Goal: Task Accomplishment & Management: Complete application form

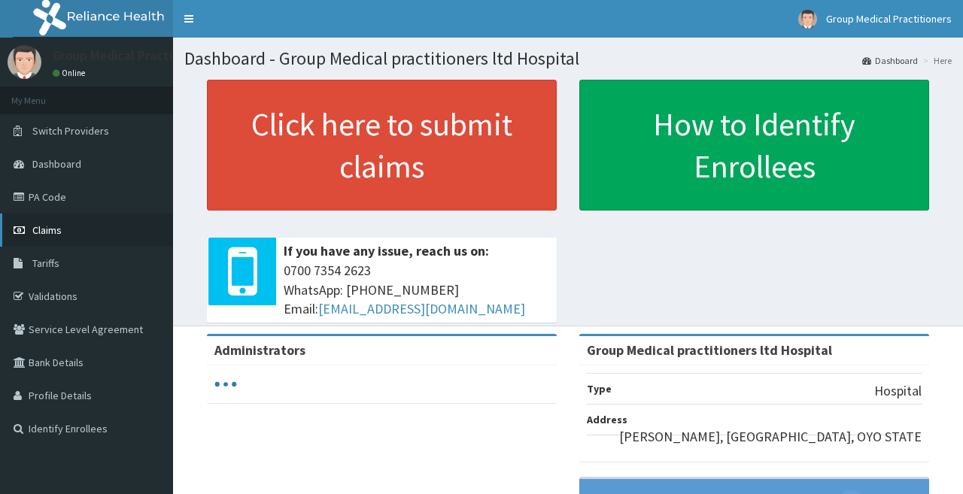
click at [44, 231] on span "Claims" at bounding box center [46, 230] width 29 height 14
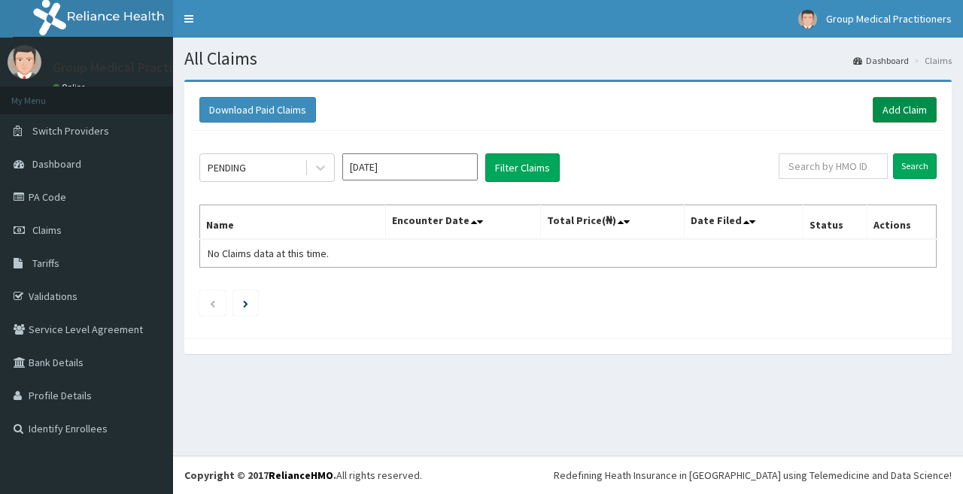
click at [903, 102] on link "Add Claim" at bounding box center [905, 110] width 64 height 26
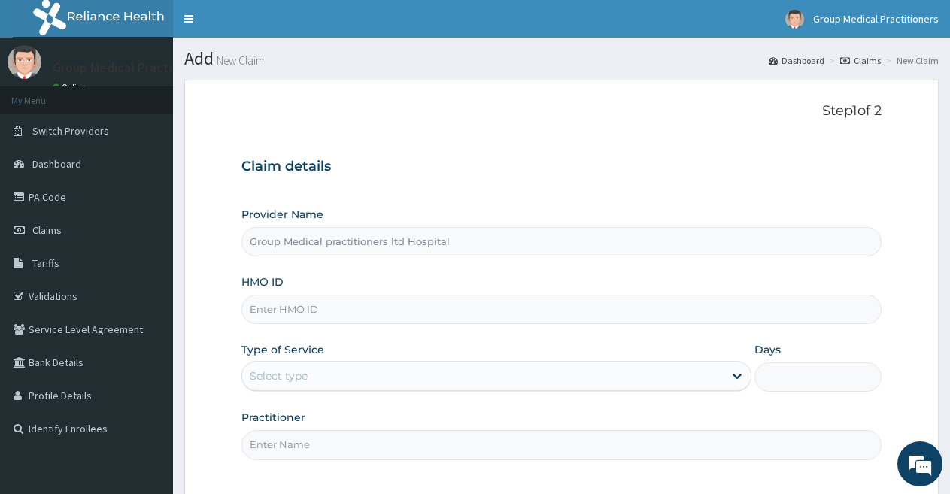
click at [377, 354] on div "Type of Service Select type" at bounding box center [495, 367] width 509 height 50
click at [296, 305] on input "HMO ID" at bounding box center [561, 309] width 640 height 29
click at [293, 321] on input "HMO ID" at bounding box center [561, 309] width 640 height 29
type input "ait/10271/b"
click at [326, 377] on div "Select type" at bounding box center [482, 376] width 481 height 24
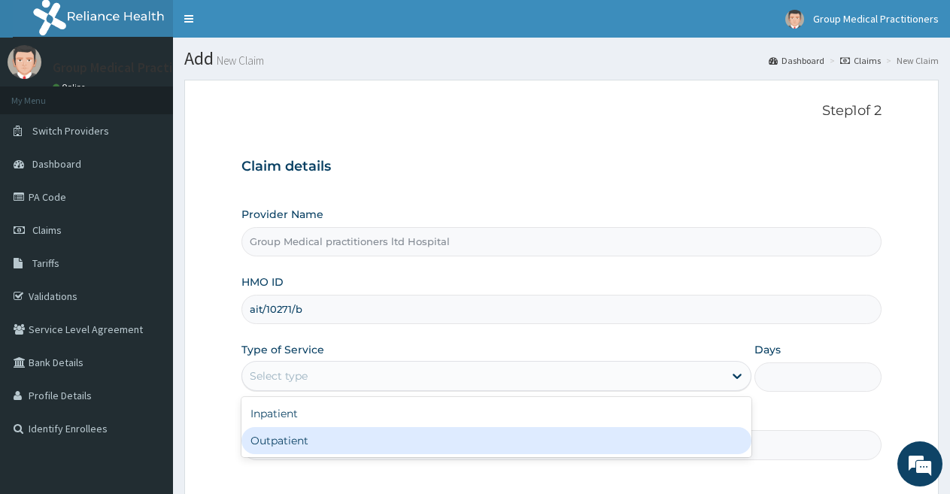
click at [298, 440] on div "Outpatient" at bounding box center [495, 440] width 509 height 27
type input "1"
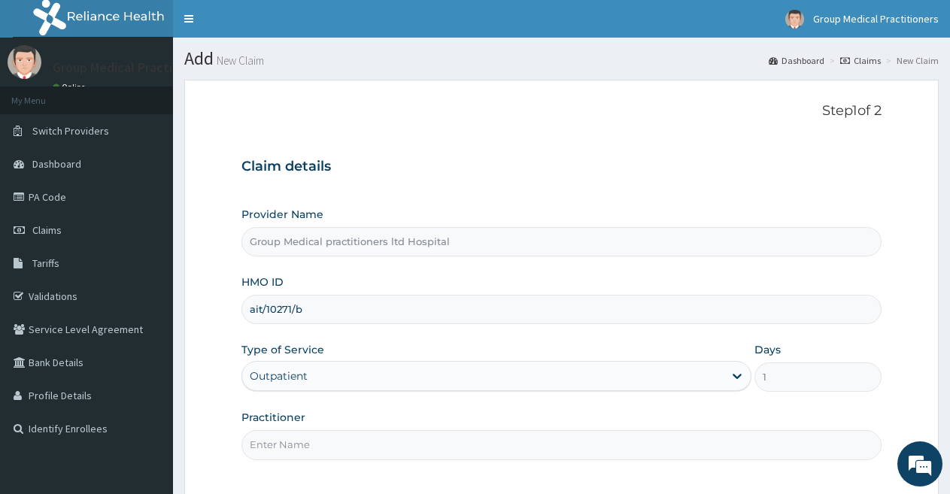
click at [311, 441] on input "Practitioner" at bounding box center [561, 444] width 640 height 29
type input "medical practictioner"
click at [457, 129] on div "Step 1 of 2 Claim details Provider Name Group Medical practitioners ltd Hospita…" at bounding box center [561, 288] width 640 height 371
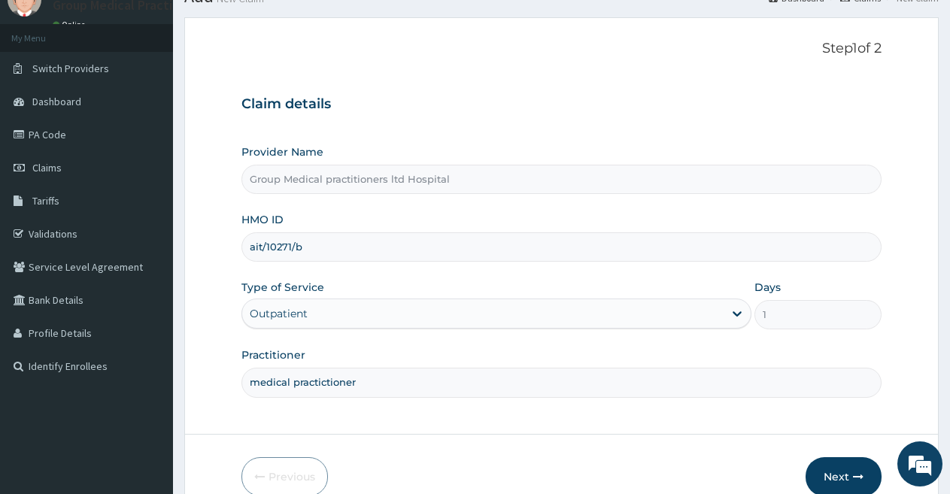
scroll to position [90, 0]
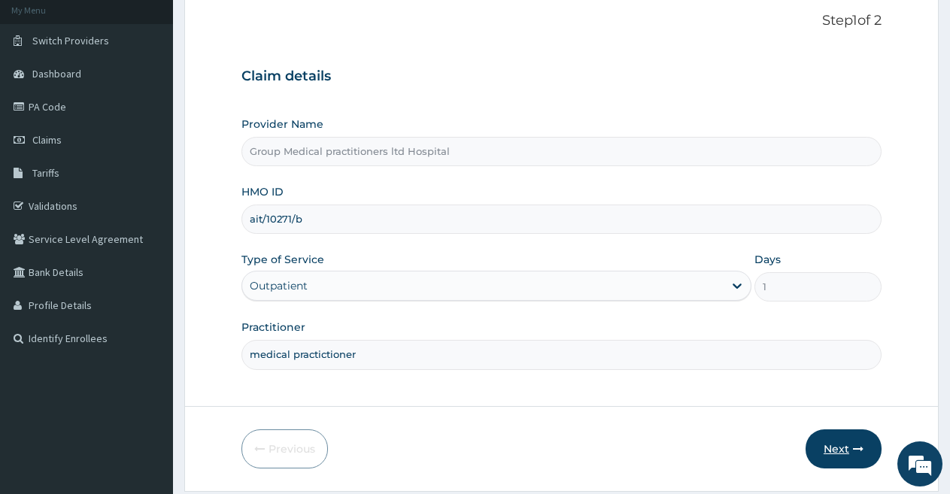
click at [837, 451] on button "Next" at bounding box center [844, 449] width 76 height 39
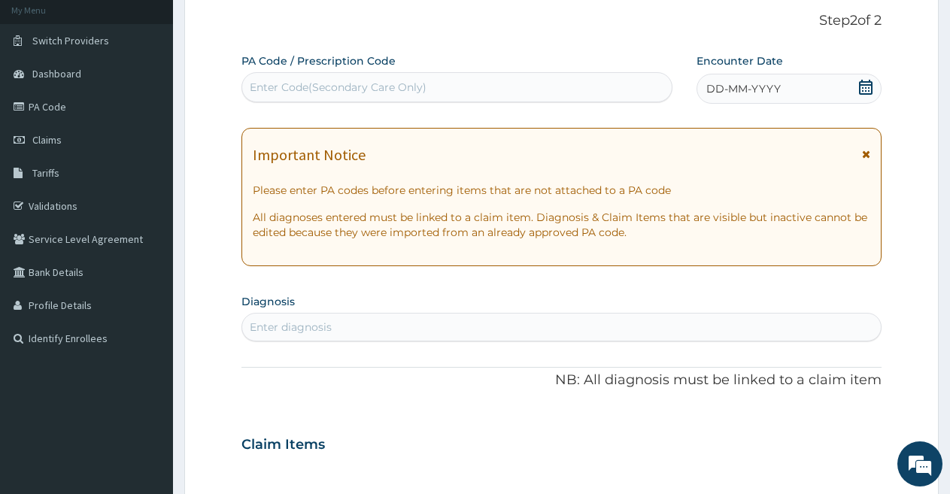
click at [835, 451] on div "Claim Items" at bounding box center [561, 441] width 640 height 39
click at [375, 330] on div "Enter diagnosis" at bounding box center [561, 327] width 639 height 24
click at [867, 82] on icon at bounding box center [866, 87] width 14 height 15
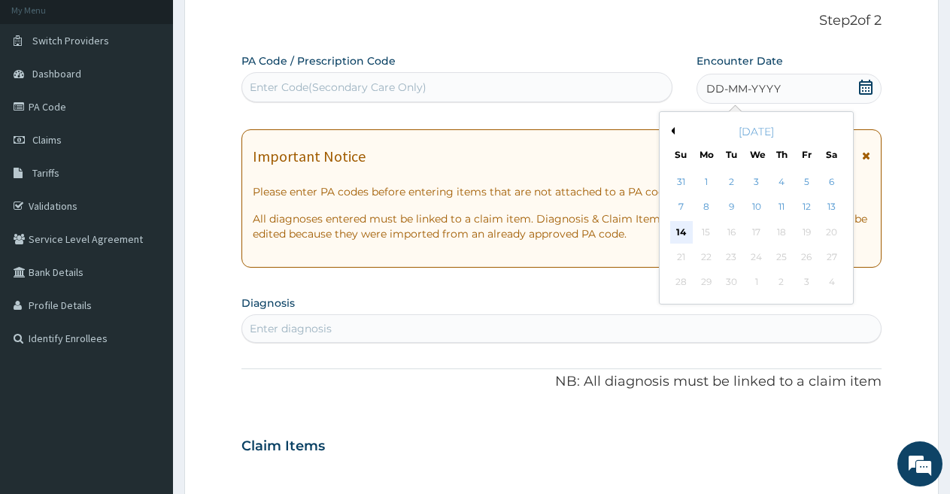
click at [692, 221] on div "14" at bounding box center [681, 232] width 23 height 23
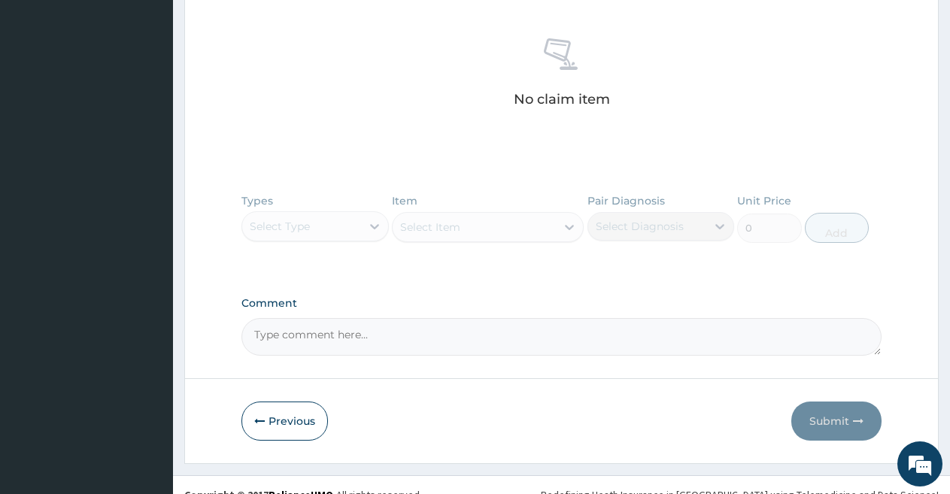
scroll to position [572, 0]
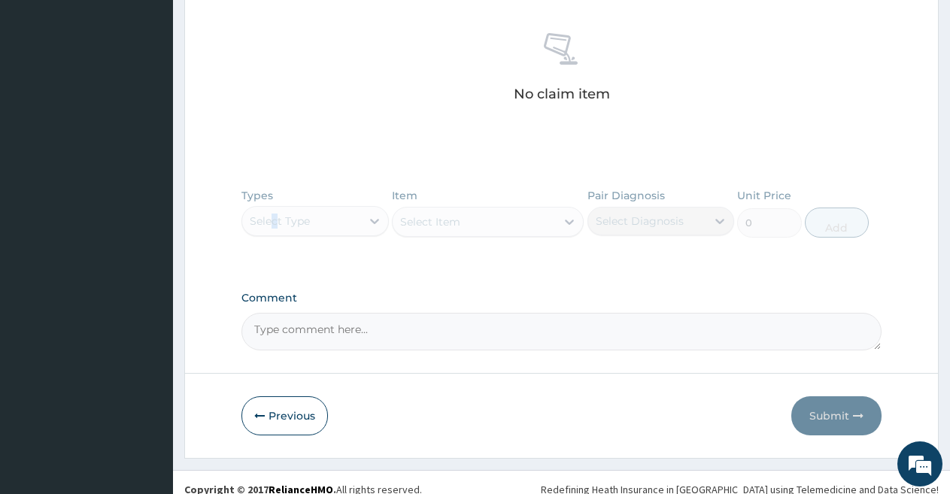
click at [276, 219] on div "Types Select Type Item Select Item Pair Diagnosis Select Diagnosis Unit Price 0…" at bounding box center [561, 224] width 640 height 87
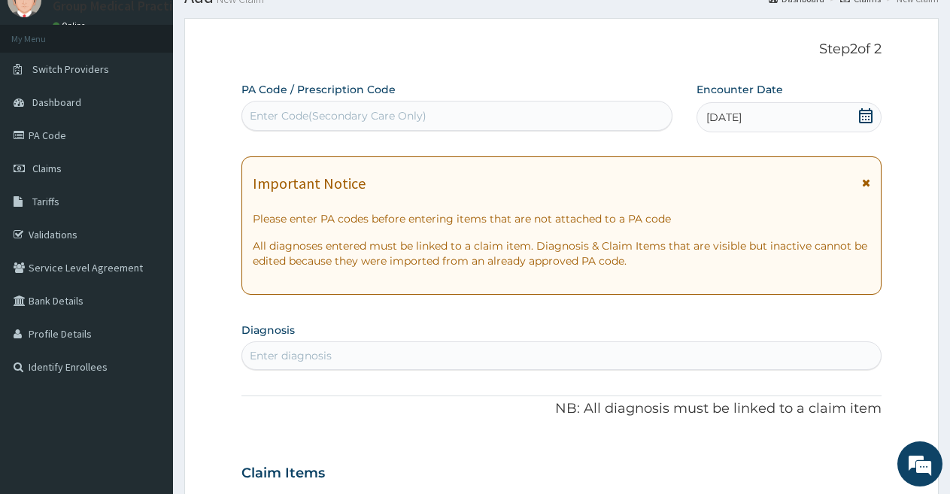
scroll to position [60, 0]
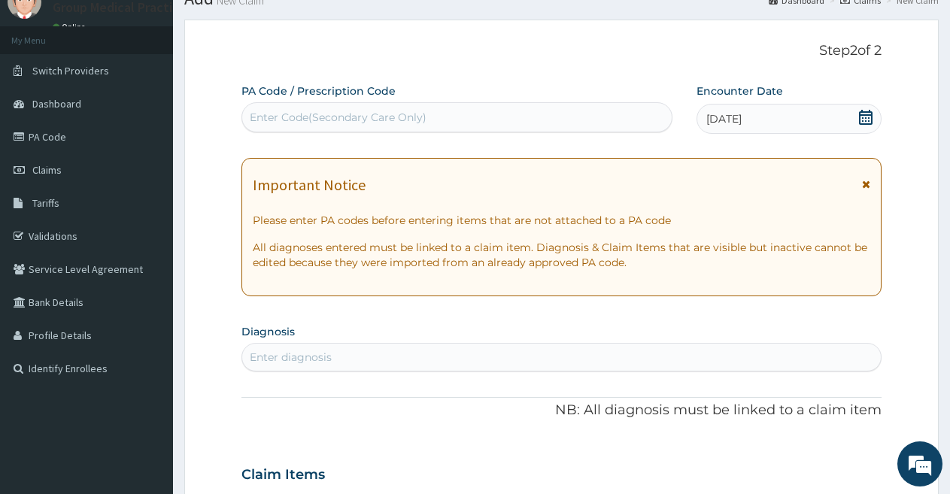
click at [415, 359] on div "Enter diagnosis" at bounding box center [561, 357] width 639 height 24
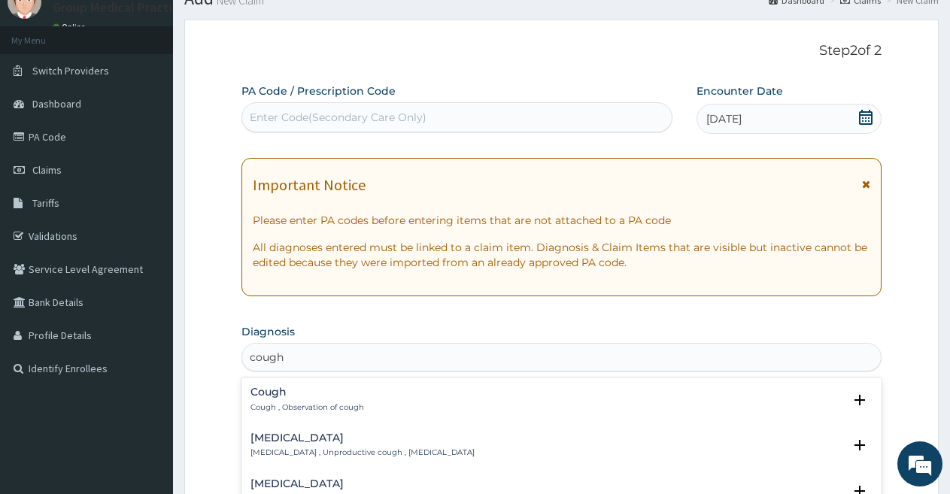
click at [342, 444] on h4 "Dry cough" at bounding box center [362, 438] width 224 height 11
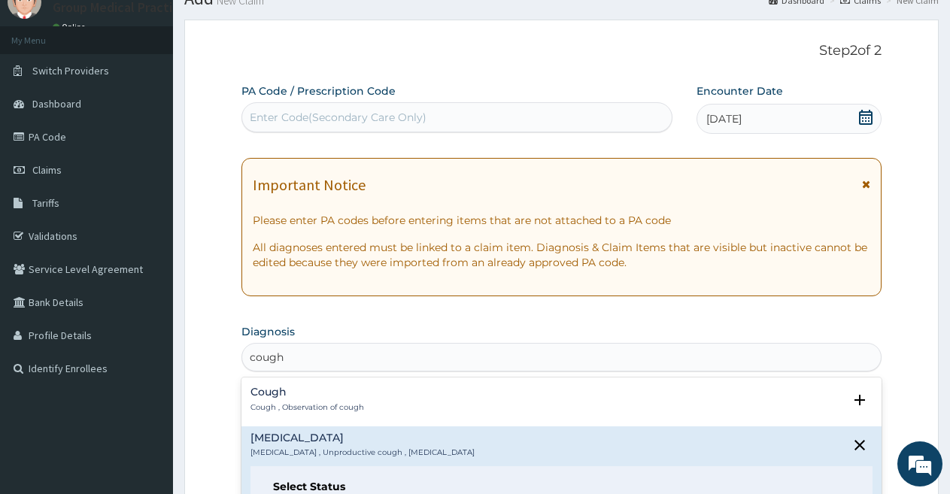
scroll to position [25, 0]
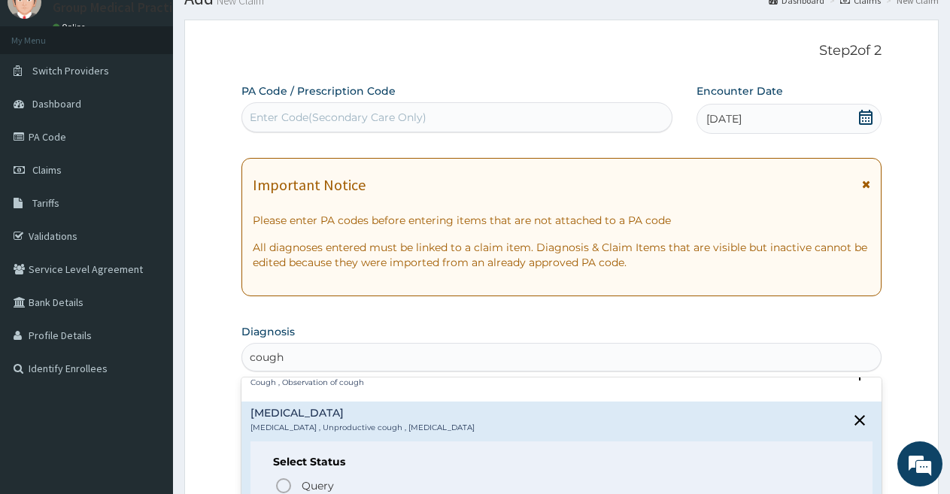
type input "cough"
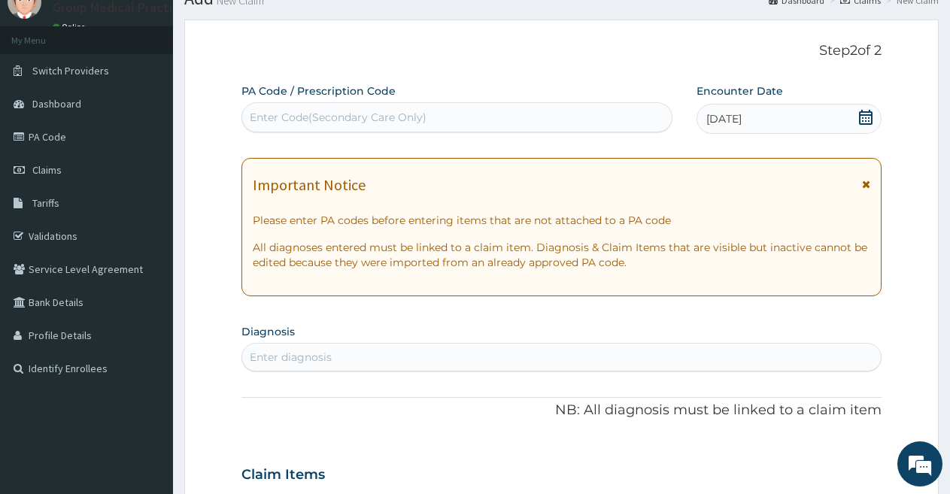
click at [326, 350] on div "Enter diagnosis" at bounding box center [291, 357] width 82 height 15
type input "cough"
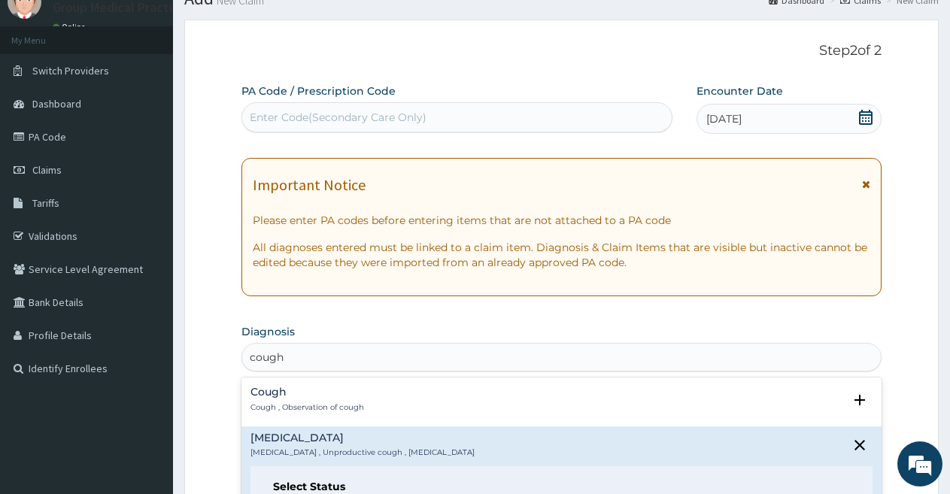
click at [329, 405] on p "Cough , Observation of cough" at bounding box center [307, 407] width 114 height 11
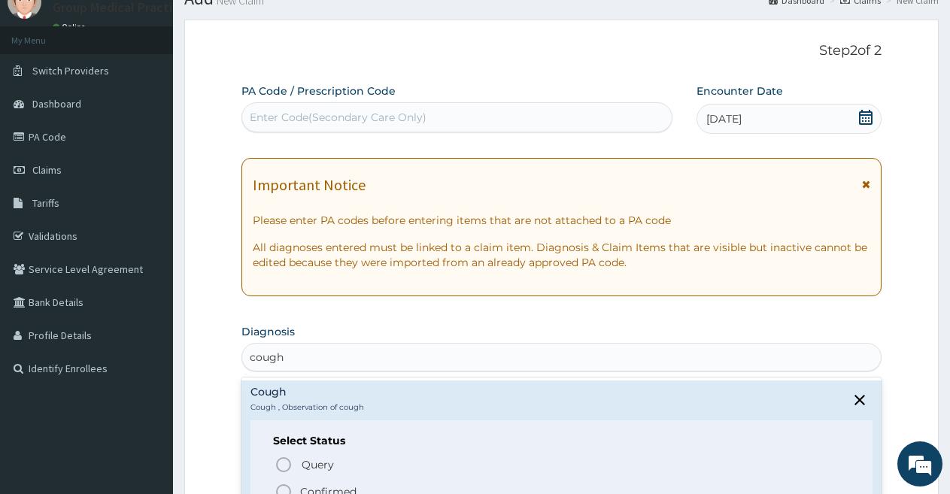
click at [278, 493] on icon "status option filled" at bounding box center [284, 492] width 18 height 18
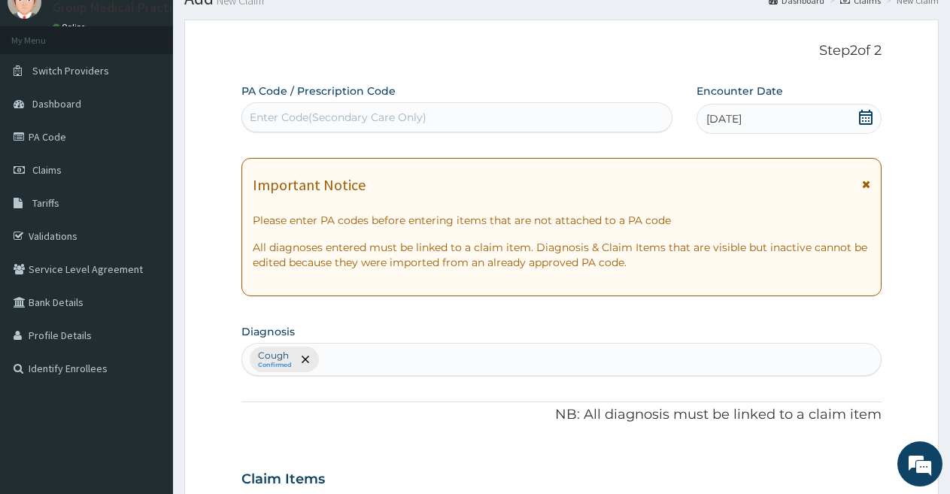
click at [387, 428] on div "PA Code / Prescription Code Enter Code(Secondary Care Only) Encounter Date 14-0…" at bounding box center [561, 474] width 640 height 783
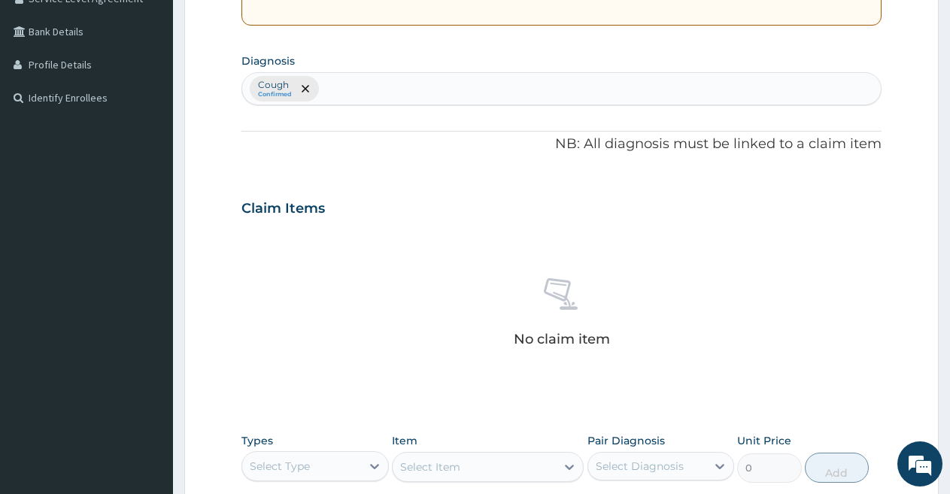
scroll to position [361, 0]
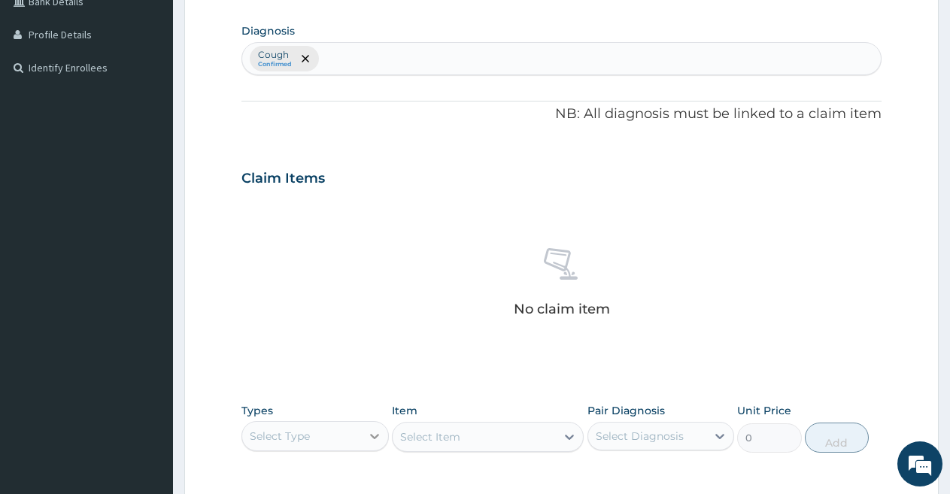
click at [373, 435] on icon at bounding box center [374, 436] width 15 height 15
click at [396, 257] on div "No claim item" at bounding box center [561, 285] width 640 height 173
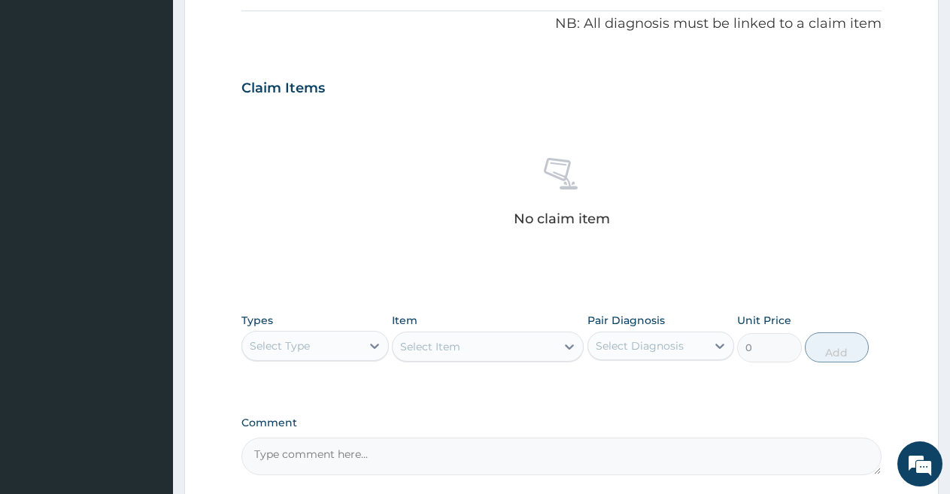
scroll to position [481, 0]
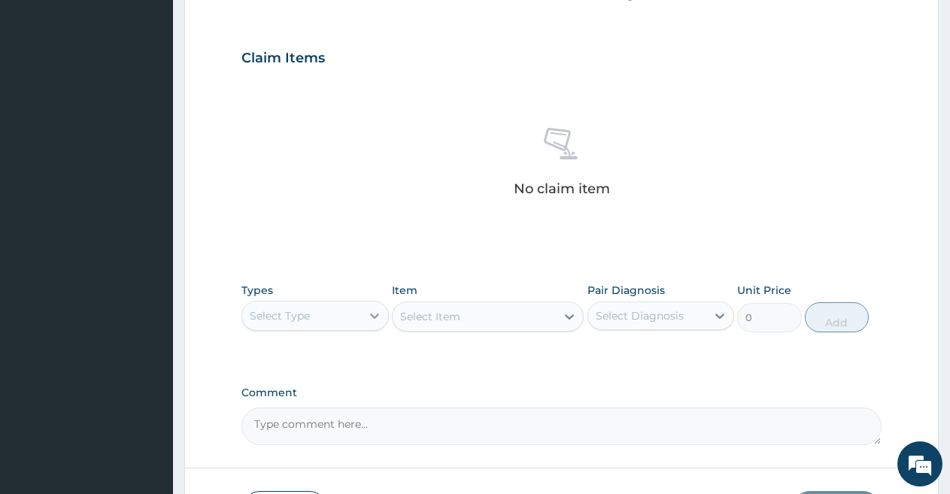
click at [378, 315] on icon at bounding box center [374, 316] width 9 height 5
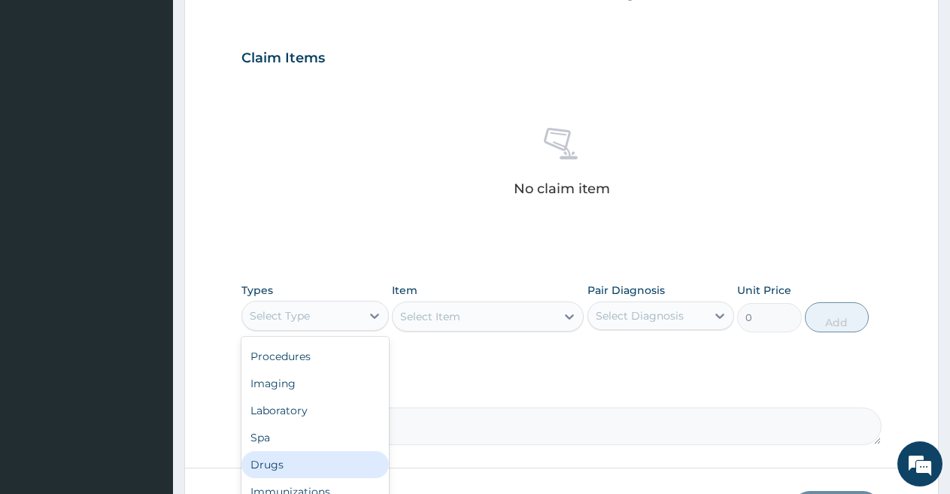
click at [279, 457] on div "Drugs" at bounding box center [314, 464] width 147 height 27
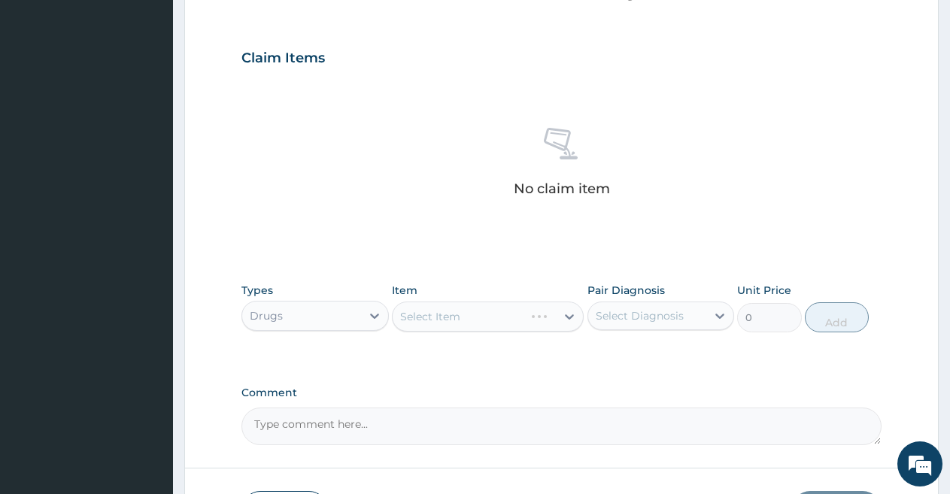
click at [563, 317] on div "Select Item" at bounding box center [488, 317] width 192 height 30
click at [575, 317] on icon at bounding box center [569, 316] width 15 height 15
type input "clar"
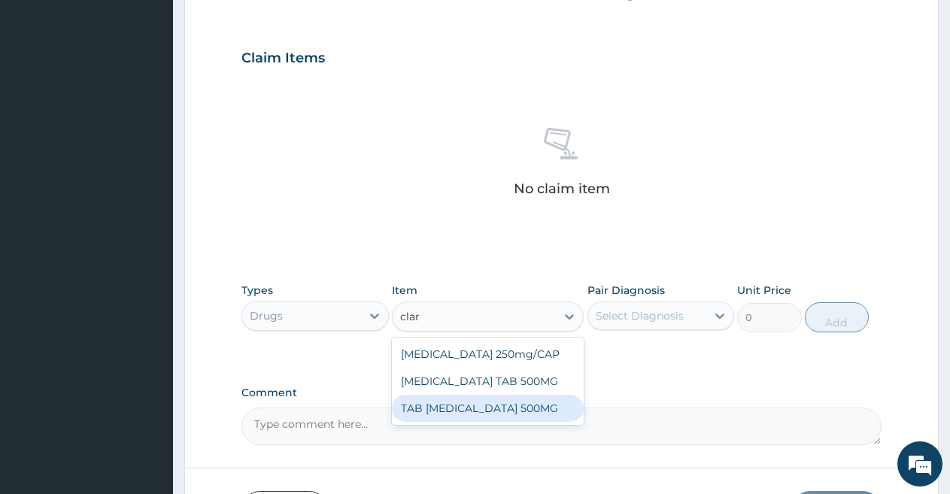
click at [531, 409] on div "TAB CLARITHROMYCIN 500MG" at bounding box center [488, 408] width 192 height 27
type input "500"
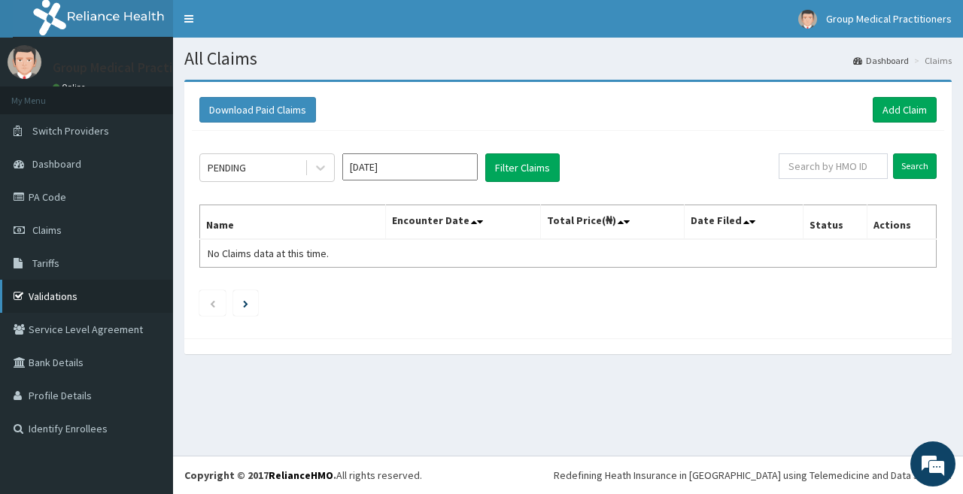
drag, startPoint x: 0, startPoint y: 0, endPoint x: 35, endPoint y: 295, distance: 297.0
click at [35, 295] on link "Validations" at bounding box center [86, 296] width 173 height 33
